Goal: Contribute content

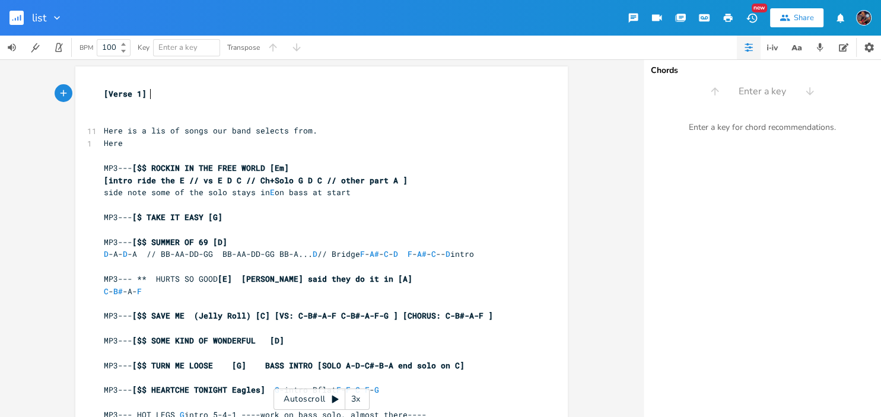
scroll to position [4, 0]
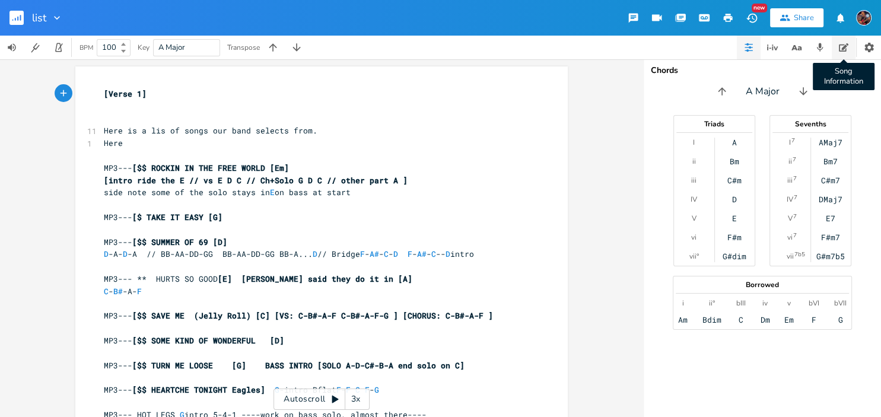
click at [842, 47] on icon "button" at bounding box center [843, 47] width 9 height 9
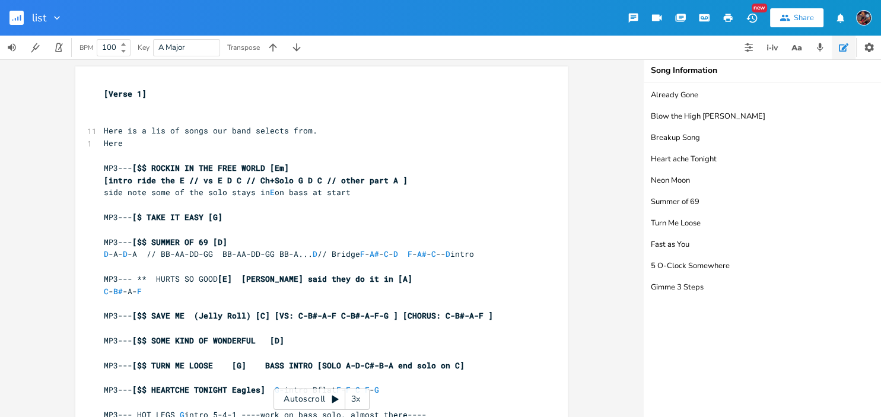
click at [701, 117] on textarea "Already Gone Blow the High [PERSON_NAME] Breakup Song Heart ache Tonight Neon M…" at bounding box center [762, 250] width 237 height 335
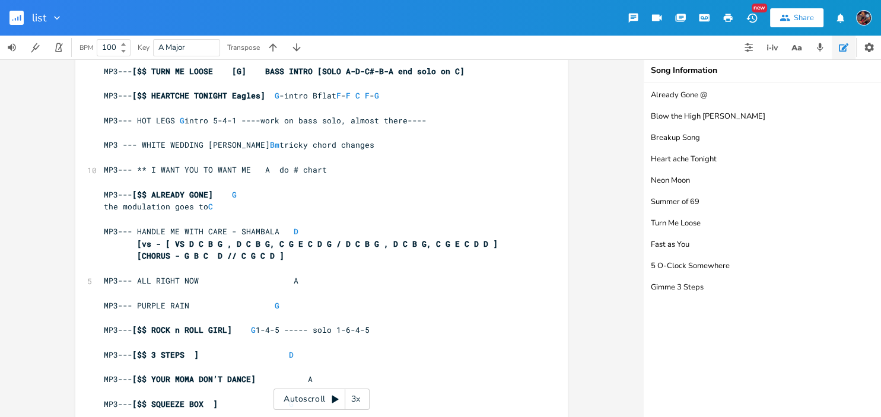
scroll to position [307, 0]
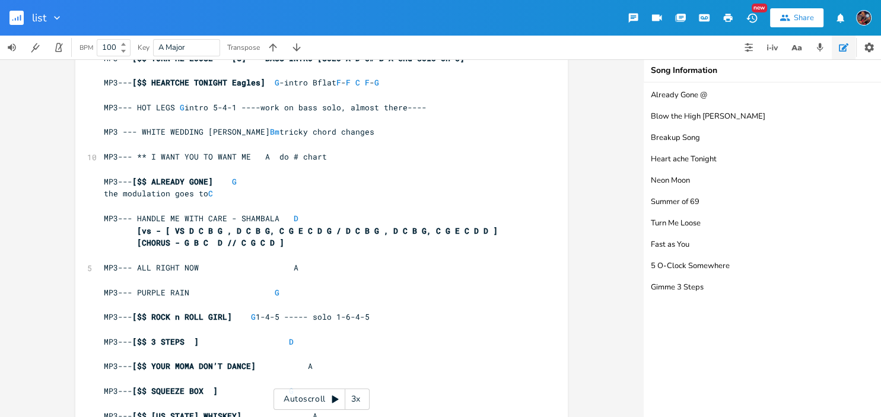
click at [699, 119] on textarea "Already Gone @ Blow the High [PERSON_NAME] Breakup Song Heart ache Tonight Neon…" at bounding box center [762, 250] width 237 height 335
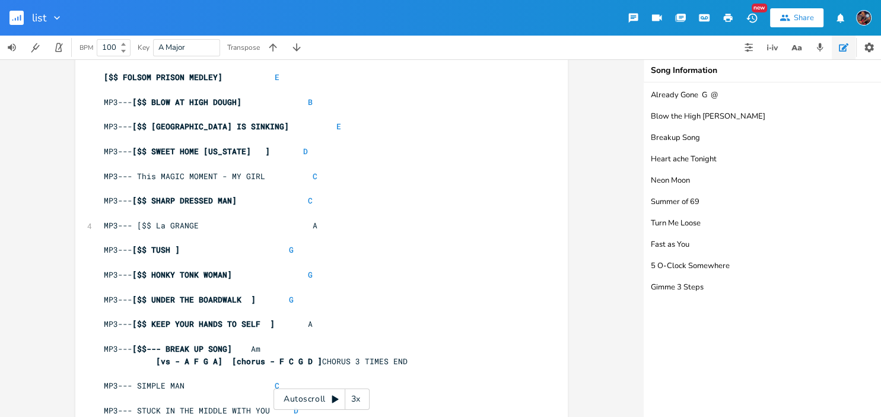
scroll to position [923, 0]
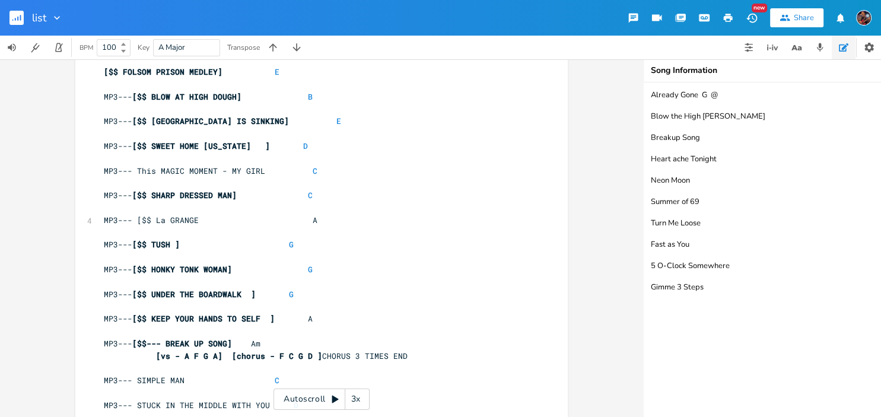
click at [724, 135] on textarea "Already Gone G @ Blow the High [PERSON_NAME] Breakup Song Heart ache Tonight Ne…" at bounding box center [762, 250] width 237 height 335
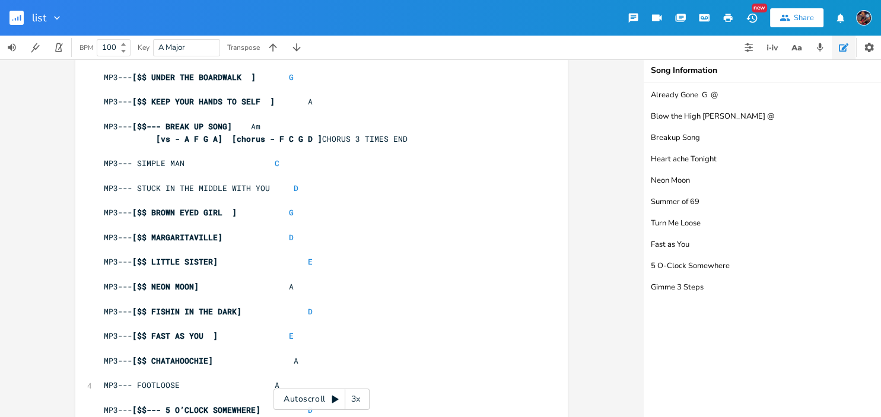
scroll to position [1154, 0]
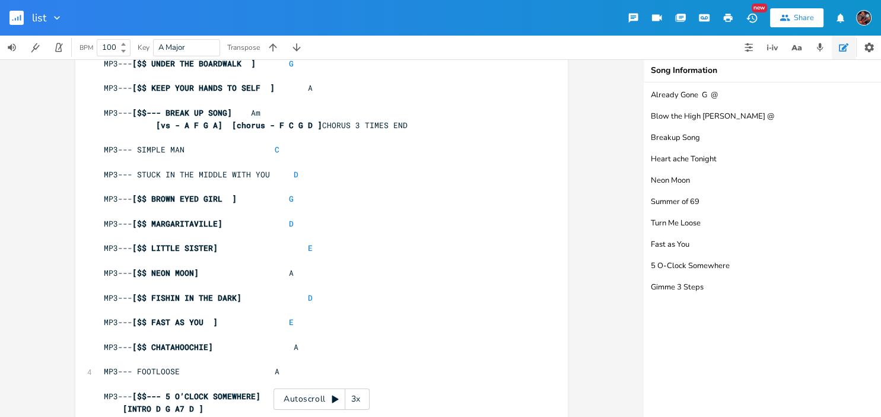
click at [712, 154] on textarea "Already Gone G @ Blow the High [PERSON_NAME] @ Breakup Song Heart ache Tonight …" at bounding box center [762, 250] width 237 height 335
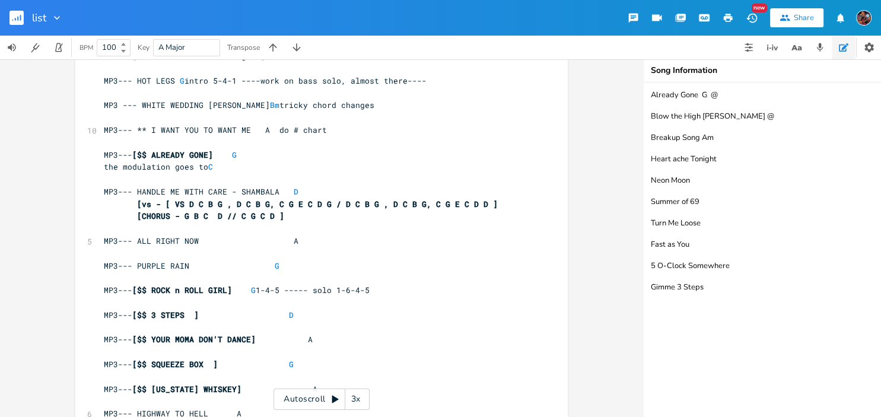
scroll to position [307, 0]
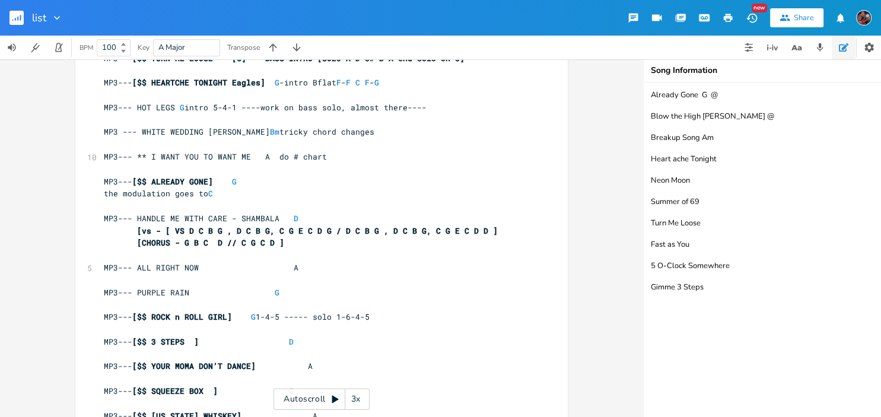
click at [725, 179] on textarea "Already Gone G @ Blow the High [PERSON_NAME] @ Breakup Song Am Heart ache Tonig…" at bounding box center [762, 250] width 237 height 335
click at [728, 160] on textarea "Already Gone G @ Blow the High [PERSON_NAME] @ Breakup Song Am Heart ache Tonig…" at bounding box center [762, 250] width 237 height 335
click at [728, 180] on textarea "Already Gone G @ Blow the High [PERSON_NAME] @ Breakup Song Am @ Heart ache Ton…" at bounding box center [762, 250] width 237 height 335
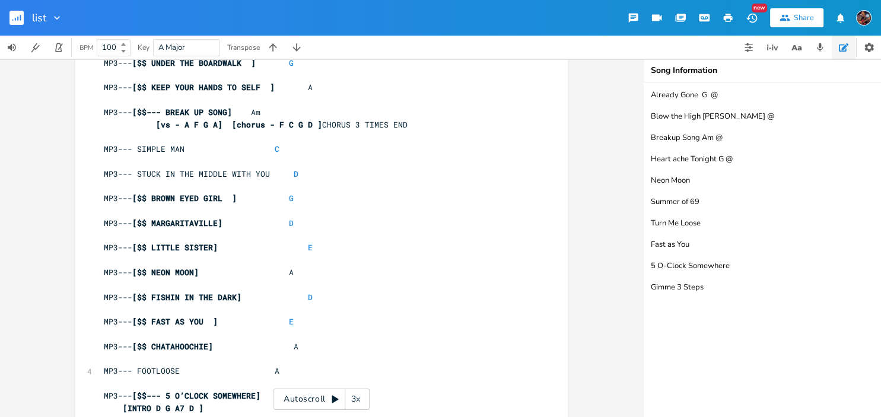
scroll to position [1231, 0]
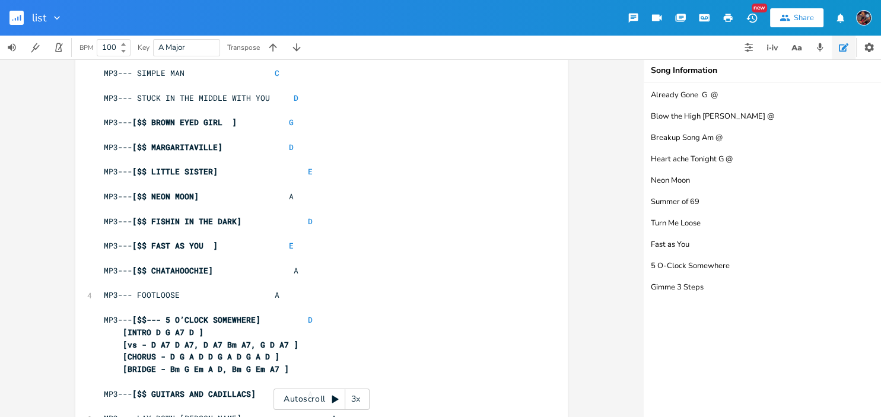
click at [697, 200] on textarea "Already Gone G @ Blow the High [PERSON_NAME] @ Breakup Song Am @ Heart ache Ton…" at bounding box center [762, 250] width 237 height 335
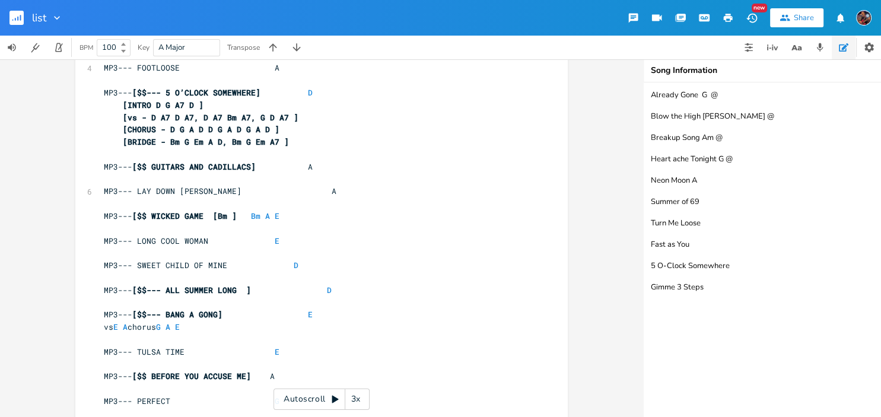
scroll to position [1461, 0]
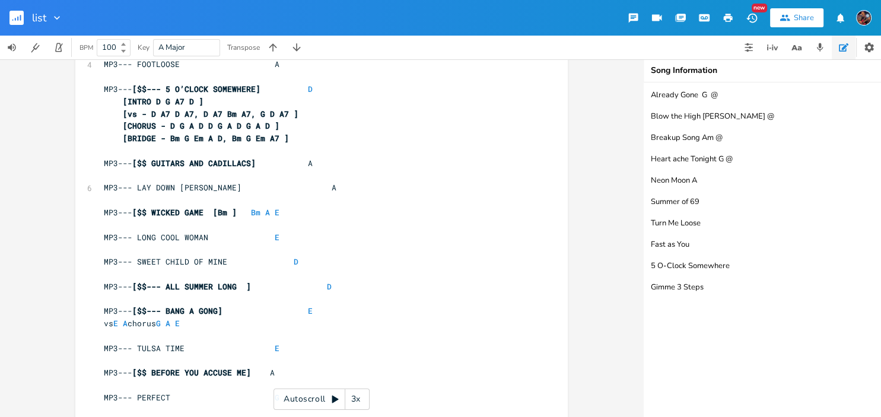
click at [737, 282] on textarea "Already Gone G @ Blow the High [PERSON_NAME] @ Breakup Song Am @ Heart ache Ton…" at bounding box center [762, 250] width 237 height 335
click at [704, 202] on textarea "Already Gone G @ Blow the High [PERSON_NAME] @ Breakup Song Am @ Heart ache Ton…" at bounding box center [762, 250] width 237 height 335
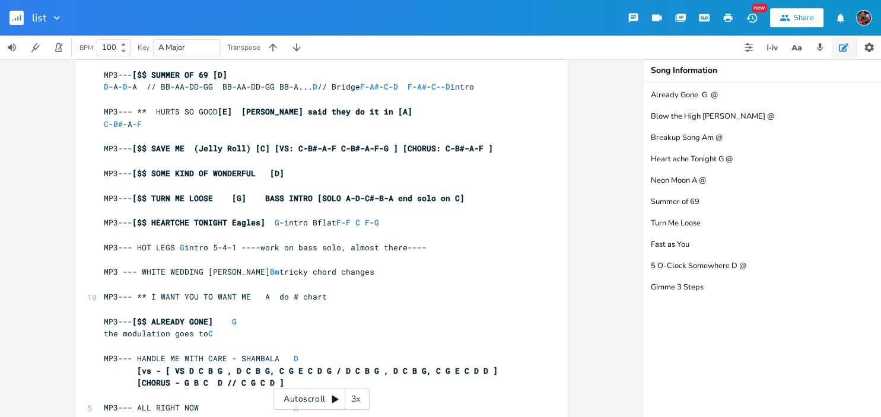
scroll to position [73, 0]
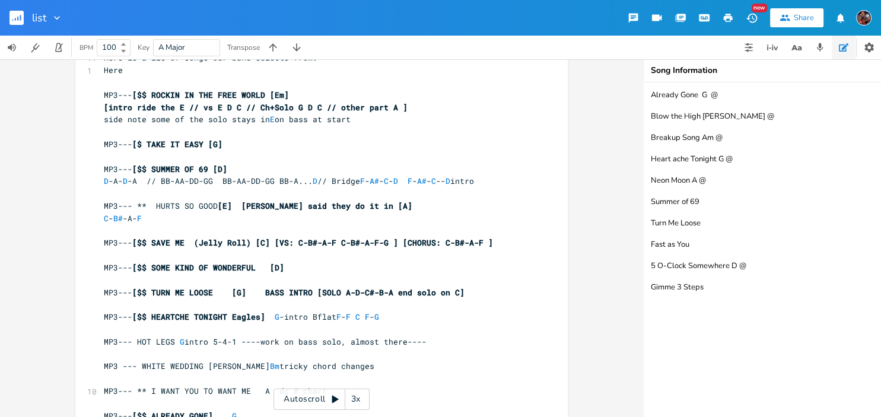
click at [709, 227] on textarea "Already Gone G @ Blow the High [PERSON_NAME] @ Breakup Song Am @ Heart ache Ton…" at bounding box center [762, 250] width 237 height 335
click at [704, 220] on textarea "Already Gone G @ Blow the High [PERSON_NAME] @ Breakup Song Am @ Heart ache Ton…" at bounding box center [762, 250] width 237 height 335
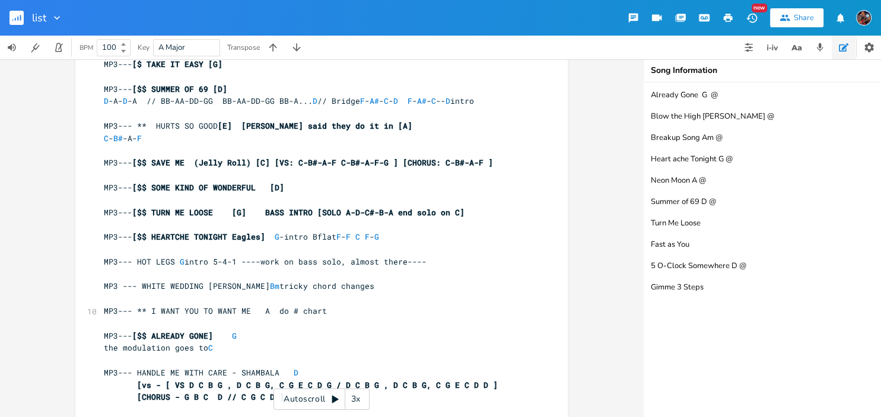
scroll to position [150, 0]
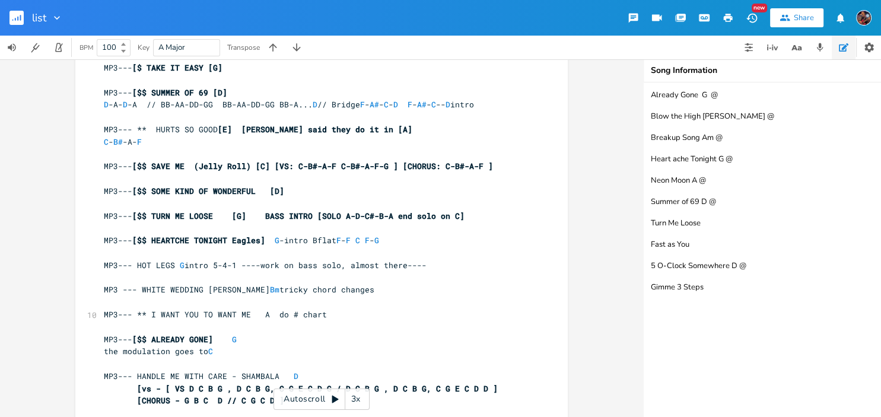
type textarea "Already Gone G @ Blow the High [PERSON_NAME] @ Breakup Song Am @ Heart ache Ton…"
click at [324, 217] on span "[$$ TURN ME LOOSE [G] BASS INTRO [SOLO A-D-C#-B-A end solo on C]" at bounding box center [298, 216] width 332 height 11
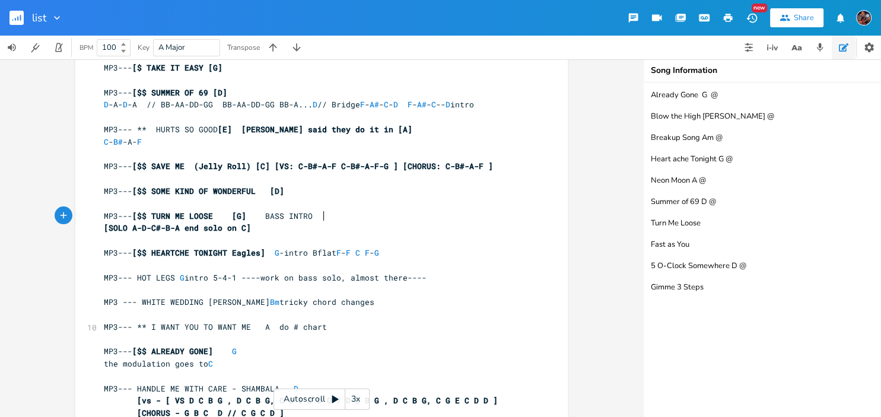
click at [327, 217] on pre "MP3--- [$$ TURN ME LOOSE [G] BASS INTRO" at bounding box center [316, 216] width 429 height 12
type textarea "{real SOLO"
click at [382, 215] on pre "MP3--- [$$ TURN ME LOOSE [G] BASS INTRO {real SOLO" at bounding box center [316, 216] width 429 height 12
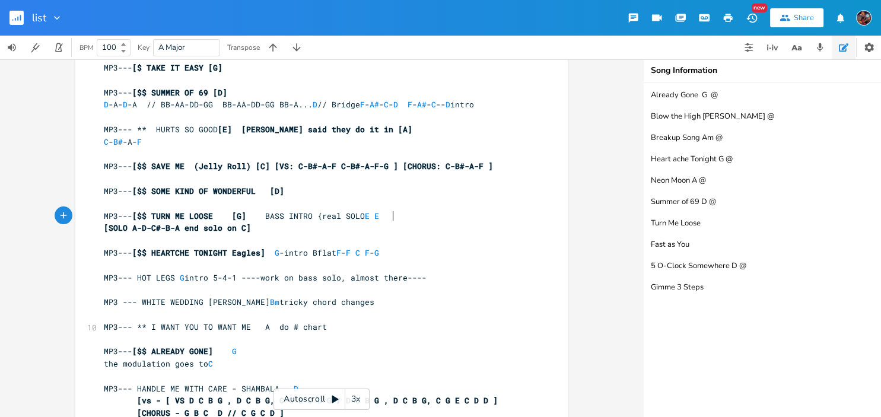
scroll to position [0, 15]
type textarea "E E a"
type textarea "A G F# E E A G F# AB"
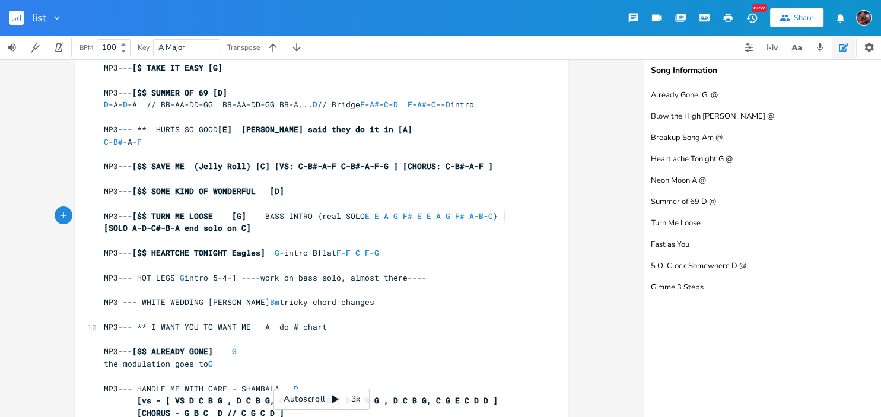
type textarea "-B-C}"
click at [703, 243] on textarea "Already Gone G @ Blow the High [PERSON_NAME] @ Breakup Song Am @ Heart ache Ton…" at bounding box center [762, 250] width 237 height 335
click at [695, 262] on textarea "Already Gone G @ Blow the High [PERSON_NAME] @ Breakup Song Am @ Heart ache Ton…" at bounding box center [762, 250] width 237 height 335
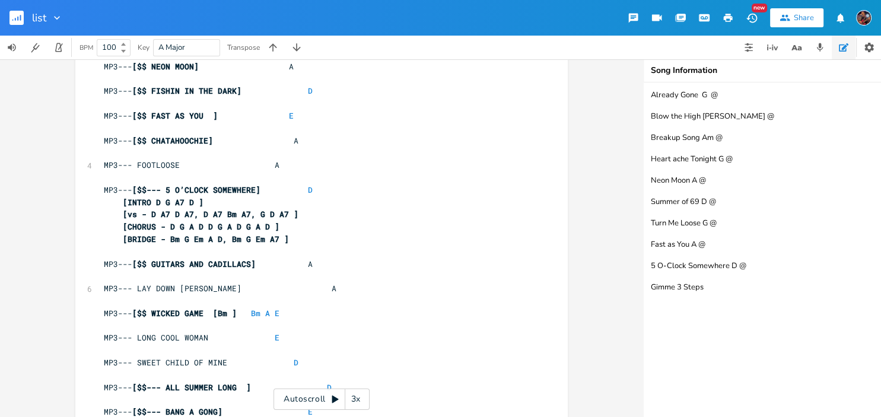
scroll to position [1384, 0]
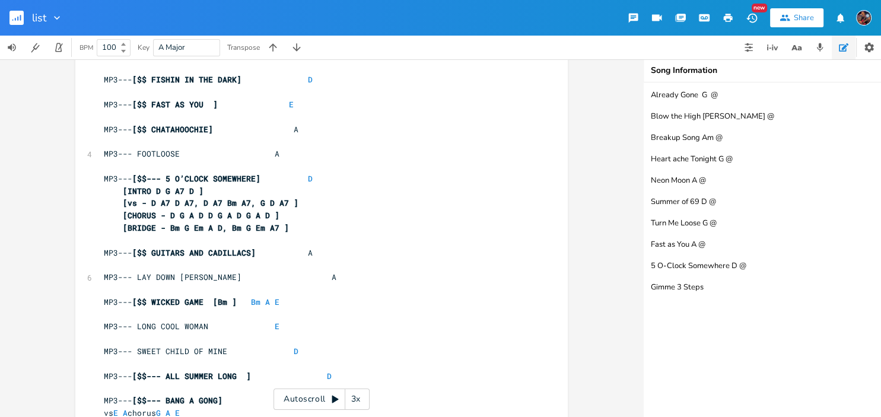
click at [696, 266] on textarea "Already Gone G @ Blow the High [PERSON_NAME] @ Breakup Song Am @ Heart ache Ton…" at bounding box center [762, 250] width 237 height 335
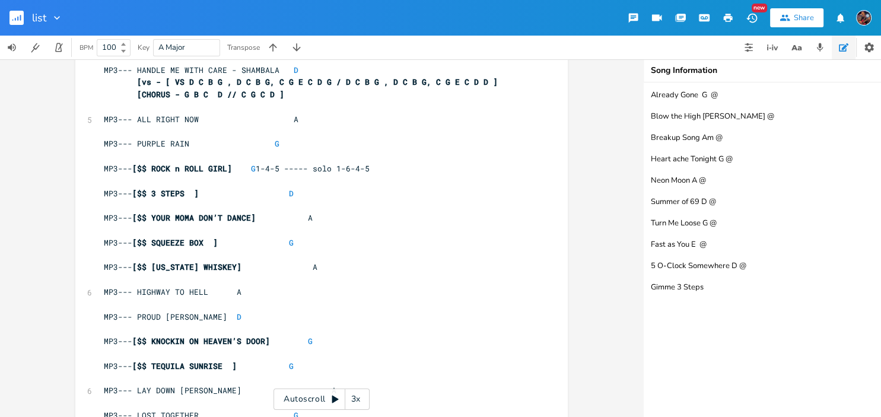
scroll to position [470, 0]
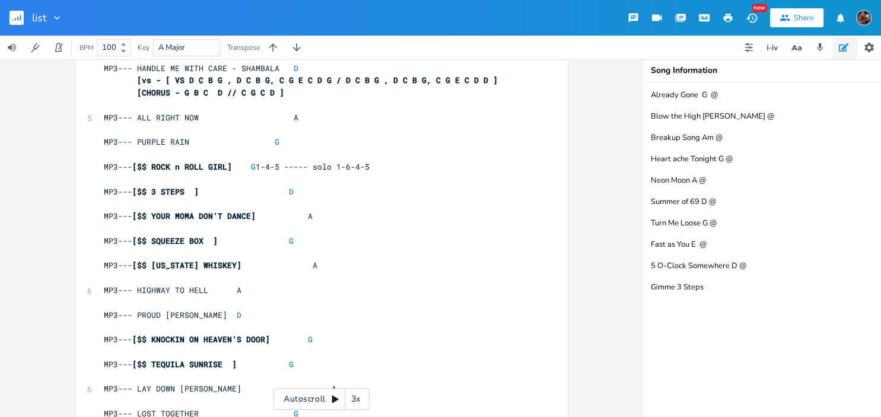
click at [713, 302] on textarea "Already Gone G @ Blow the High [PERSON_NAME] @ Breakup Song Am @ Heart ache Ton…" at bounding box center [762, 250] width 237 height 335
type textarea "Already Gone G @ Blow the High [PERSON_NAME] @ Breakup Song Am @ Heart ache Ton…"
